Goal: Navigation & Orientation: Find specific page/section

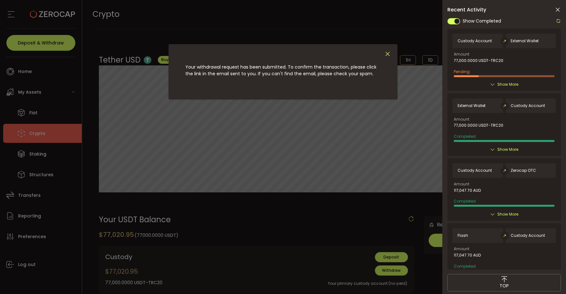
scroll to position [22, 0]
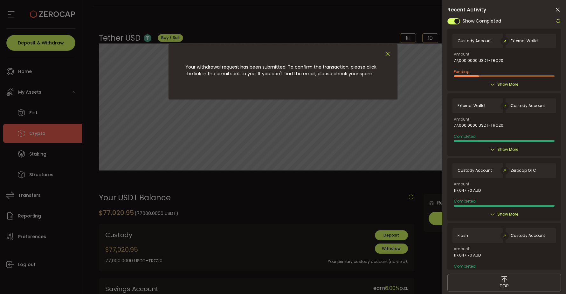
click at [385, 51] on icon "Close" at bounding box center [387, 54] width 7 height 7
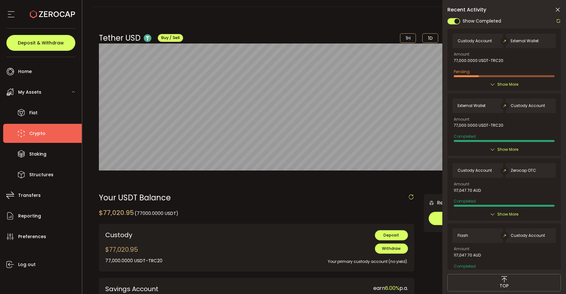
scroll to position [48, 0]
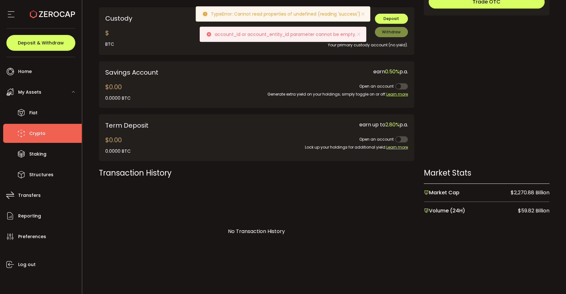
scroll to position [243, 0]
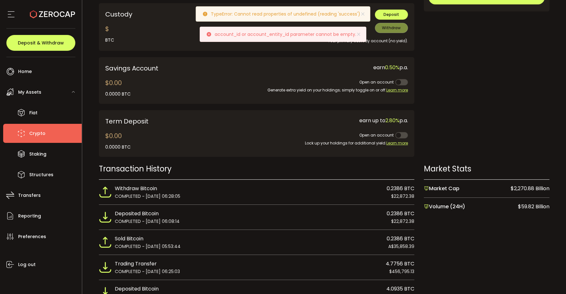
click at [65, 138] on li "Crypto" at bounding box center [42, 133] width 79 height 19
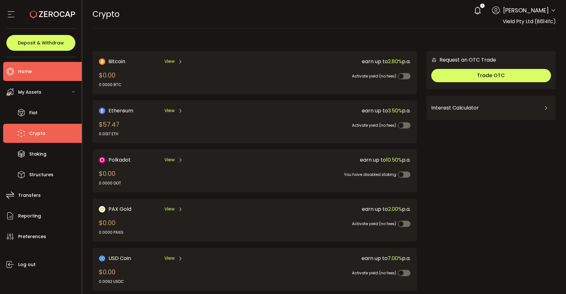
click at [40, 77] on li "Home" at bounding box center [42, 71] width 79 height 19
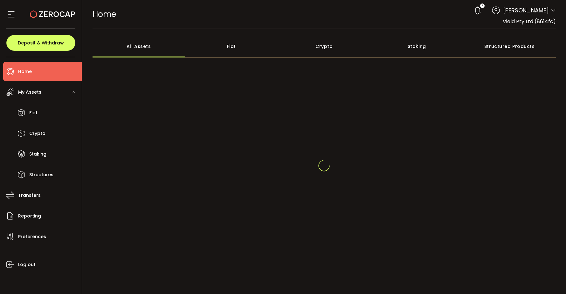
scroll to position [8, 0]
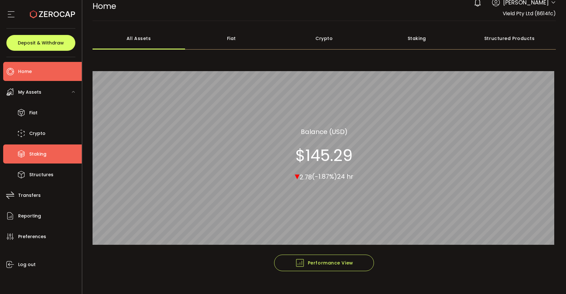
click at [53, 146] on li "Staking" at bounding box center [42, 154] width 79 height 19
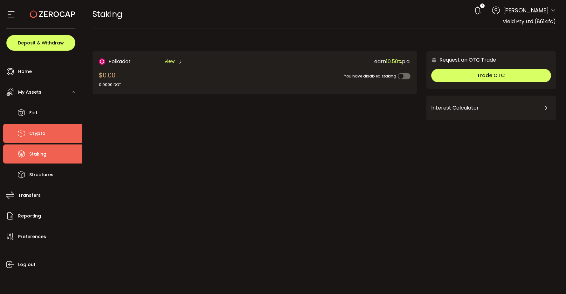
click at [45, 138] on li "Crypto" at bounding box center [42, 133] width 79 height 19
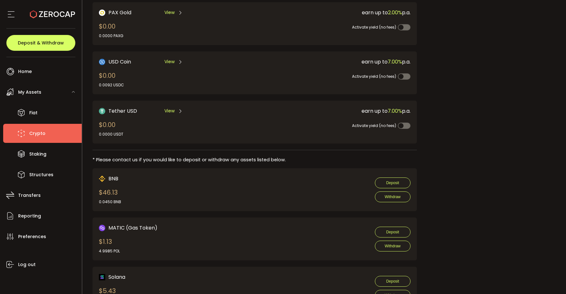
scroll to position [244, 0]
